Goal: Register for event/course

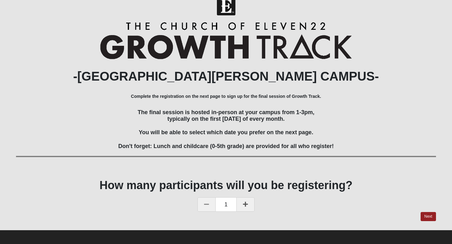
scroll to position [13, 0]
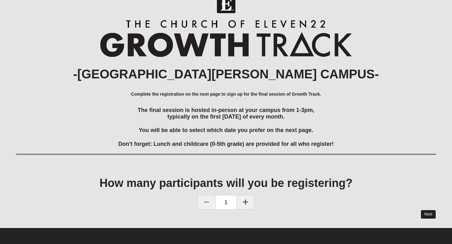
click at [433, 213] on link "Next" at bounding box center [428, 214] width 15 height 9
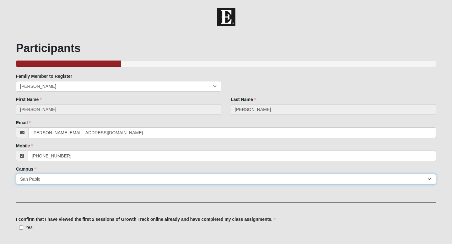
click at [429, 177] on select "Arlington Baymeadows Eleven22 Online [PERSON_NAME][GEOGRAPHIC_DATA] Jesup [GEOG…" at bounding box center [226, 179] width 420 height 11
select select "11"
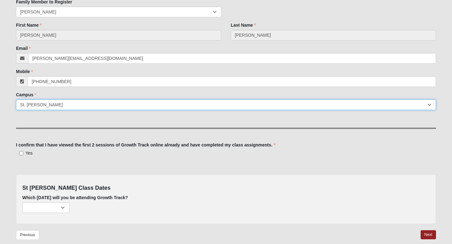
scroll to position [76, 0]
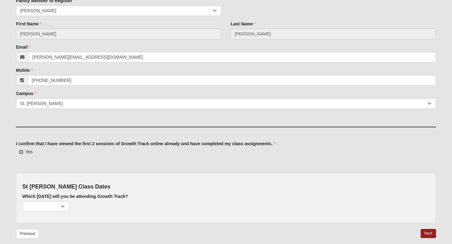
click at [21, 151] on input "Yes" at bounding box center [21, 152] width 4 height 4
checkbox input "true"
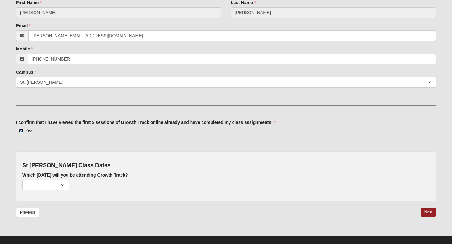
scroll to position [105, 0]
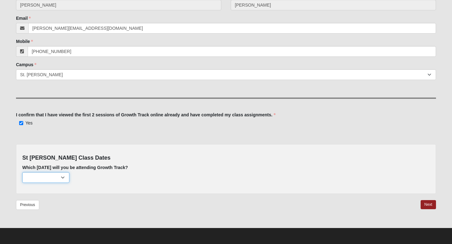
click at [64, 176] on select "[DATE] (none remaining) [DATE] (none remaining) [DATE] (none remaining) [DATE] …" at bounding box center [45, 177] width 47 height 11
select select "725"
click at [427, 207] on link "Next" at bounding box center [428, 204] width 15 height 9
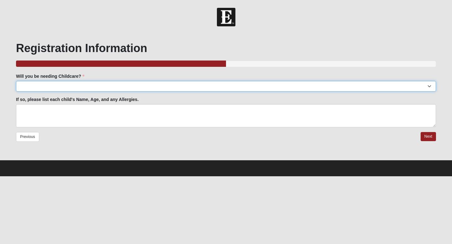
click at [147, 82] on select "Yes No" at bounding box center [226, 86] width 420 height 11
select select "No"
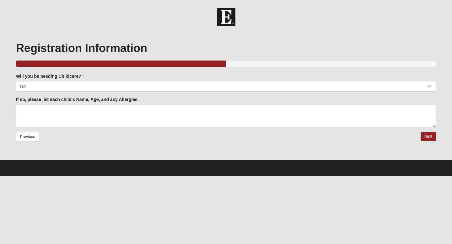
click at [420, 137] on div "Previous Next" at bounding box center [226, 141] width 420 height 18
click at [429, 137] on link "Next" at bounding box center [428, 136] width 15 height 9
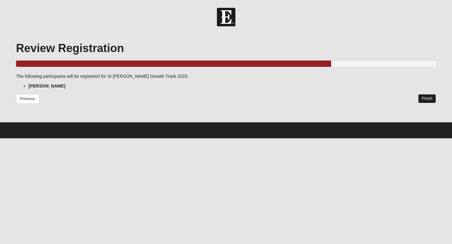
click at [424, 99] on link "Finish" at bounding box center [427, 98] width 18 height 9
